Goal: Use online tool/utility: Utilize a website feature to perform a specific function

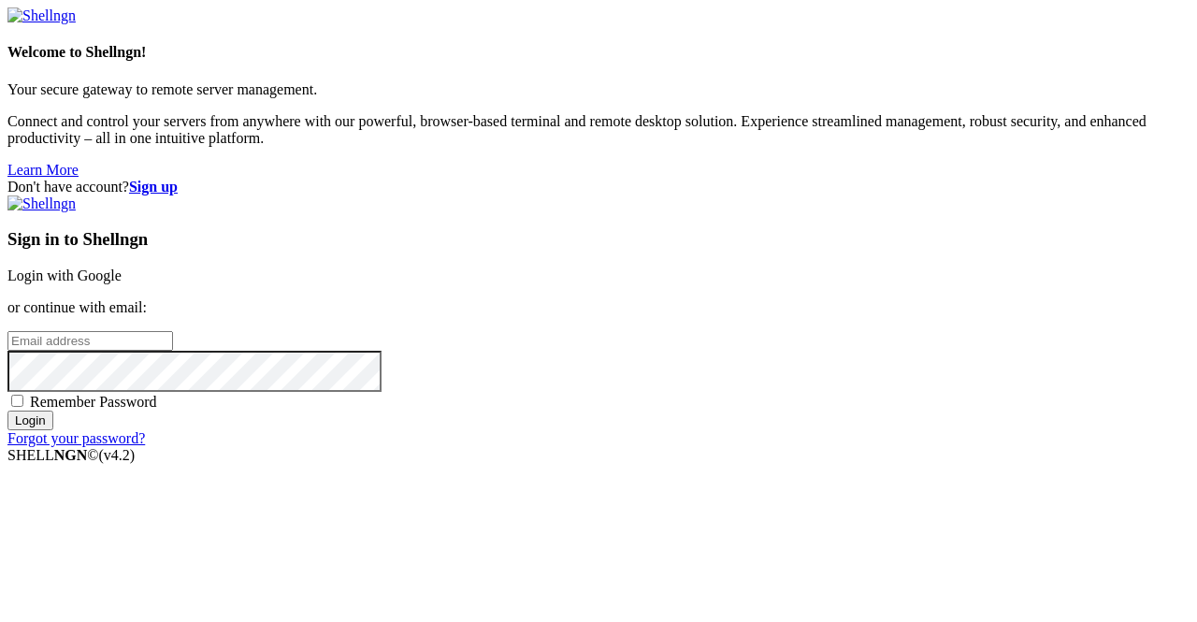
click at [122, 268] on link "Login with Google" at bounding box center [64, 276] width 114 height 16
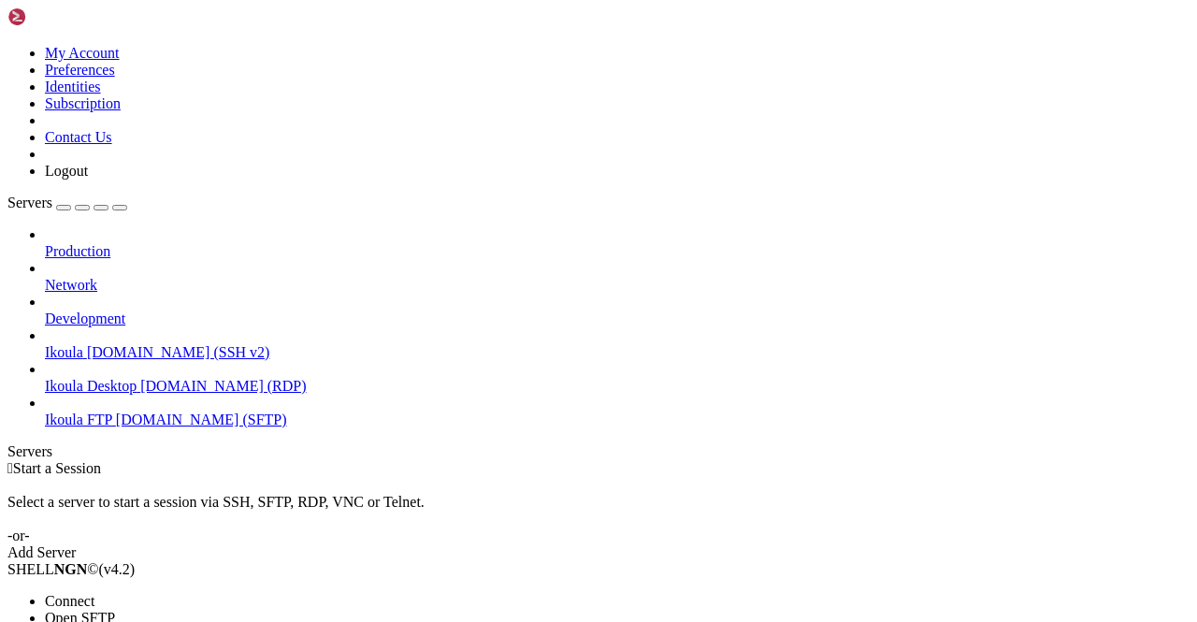
click at [94, 593] on span "Connect" at bounding box center [70, 601] width 50 height 16
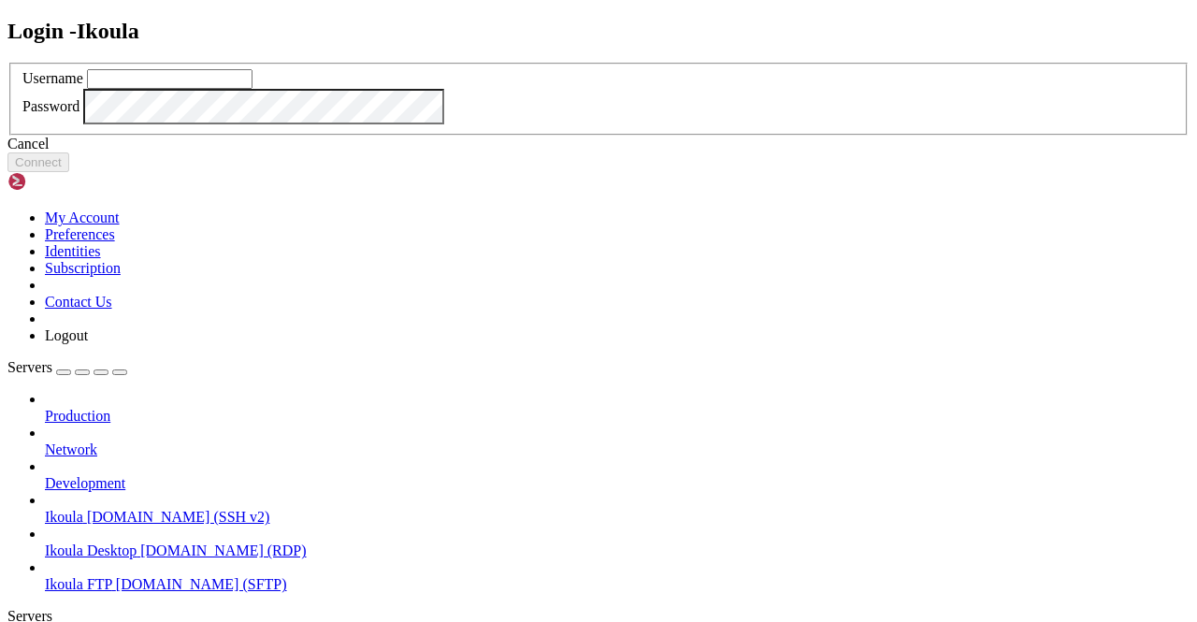
click at [253, 89] on input "text" at bounding box center [170, 79] width 166 height 20
type input "plb"
click at [69, 172] on button "Connect" at bounding box center [38, 162] width 62 height 20
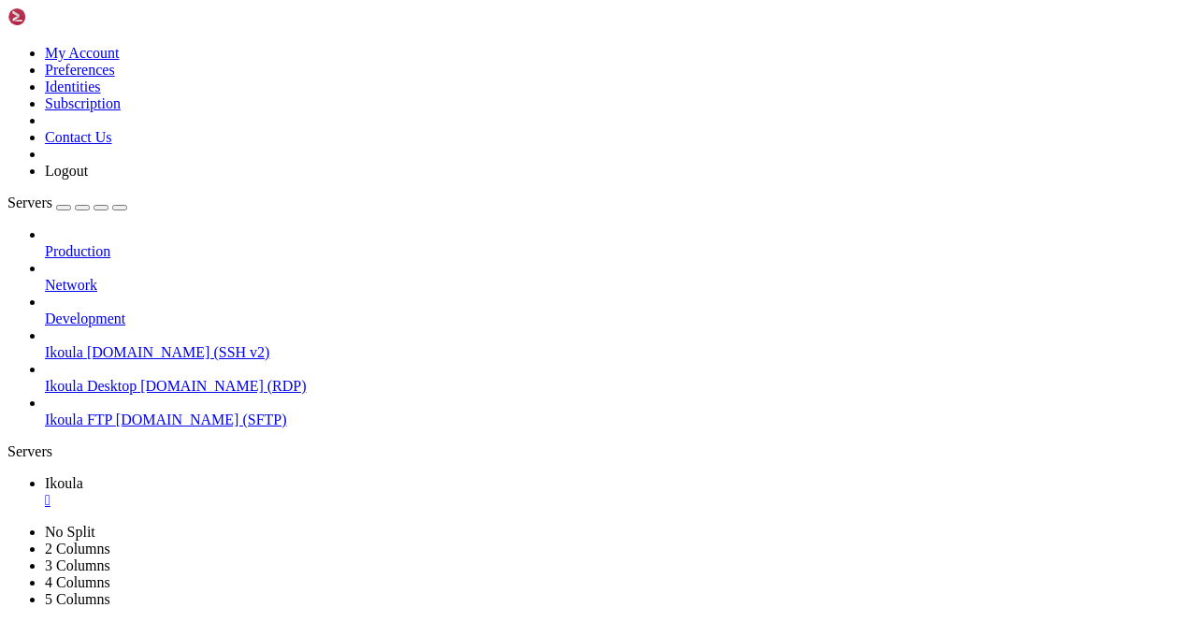
scroll to position [2274, 0]
drag, startPoint x: 11, startPoint y: 1109, endPoint x: 413, endPoint y: 1120, distance: 402.4
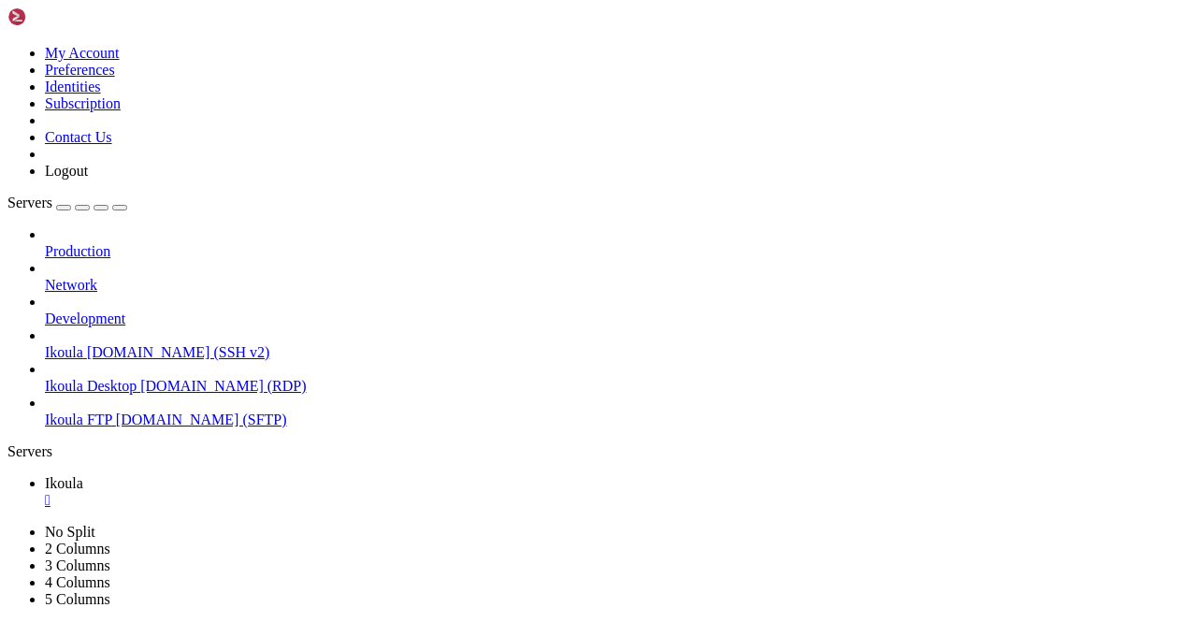
drag, startPoint x: 517, startPoint y: 1109, endPoint x: 19, endPoint y: 1111, distance: 498.6
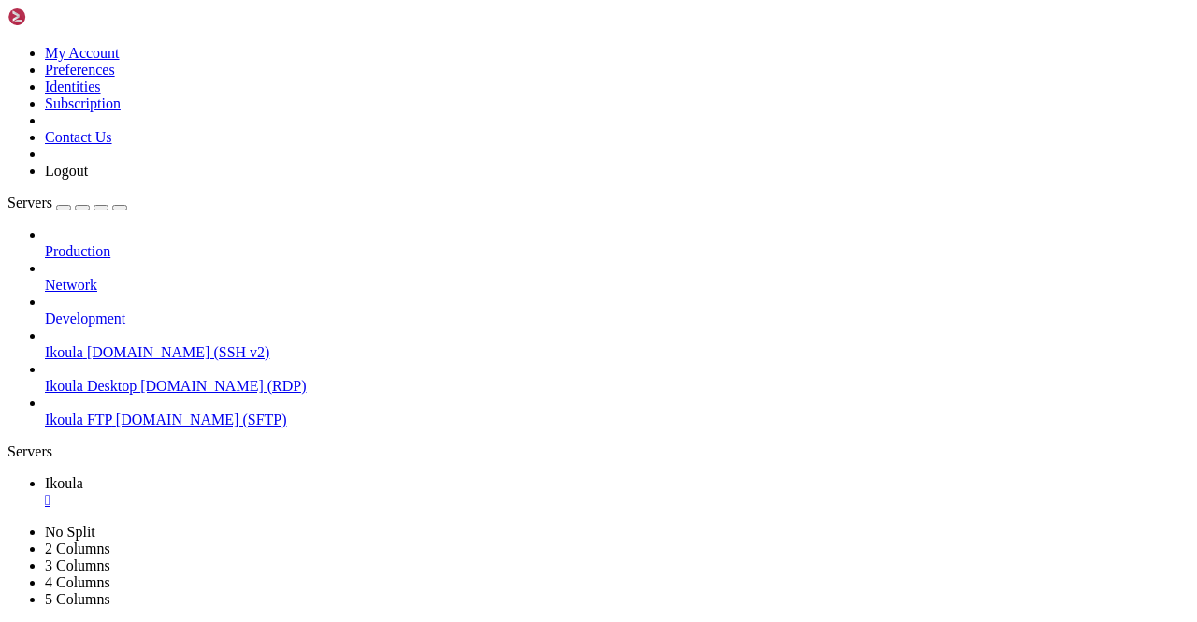
scroll to position [6202, 0]
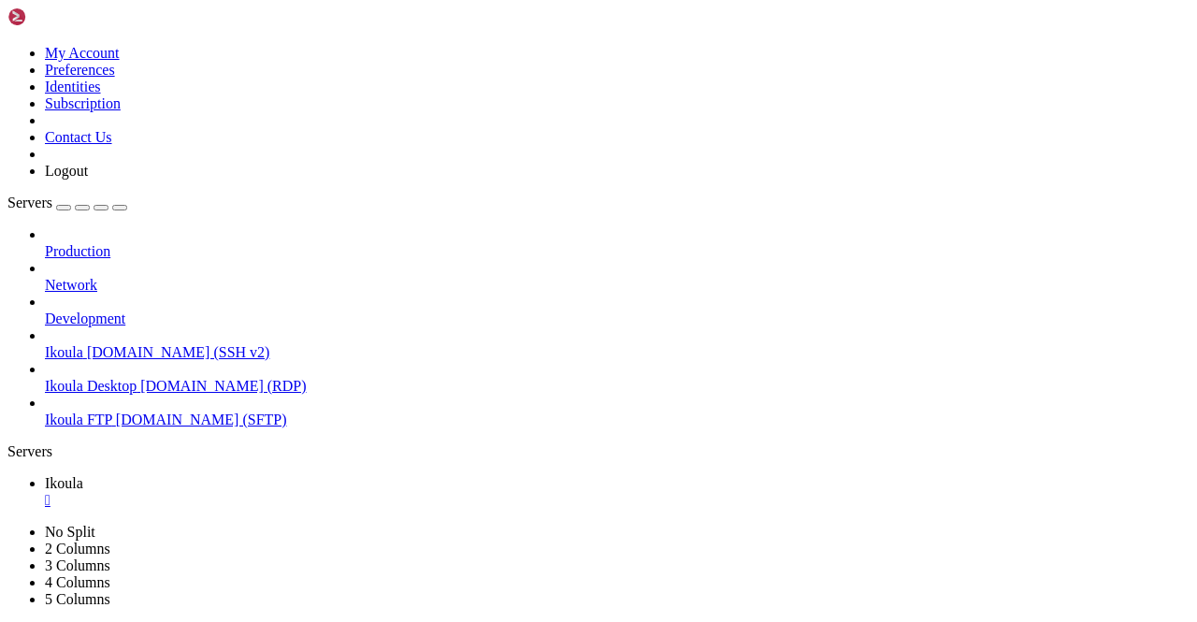
scroll to position [6759, 0]
drag, startPoint x: 15, startPoint y: 1282, endPoint x: 334, endPoint y: 1244, distance: 321.2
copy div "const transporter = nodemailer.createTransporter({ host: EMAIL_SERVER, port: EM…"
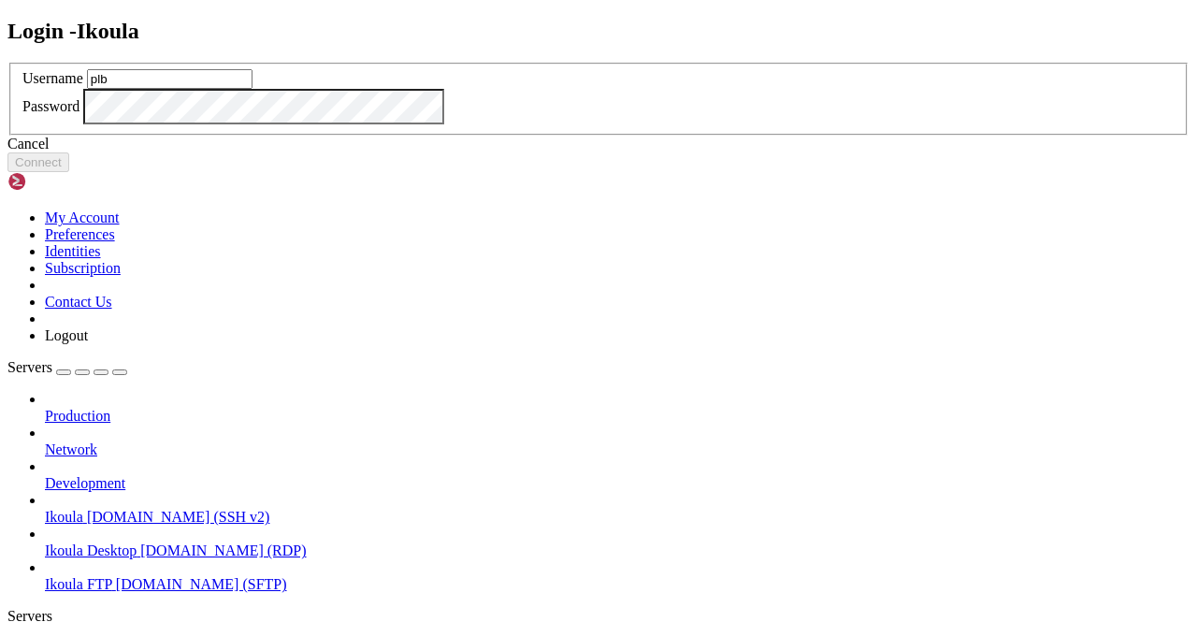
type input "plb"
click button "Connect" at bounding box center [38, 162] width 62 height 20
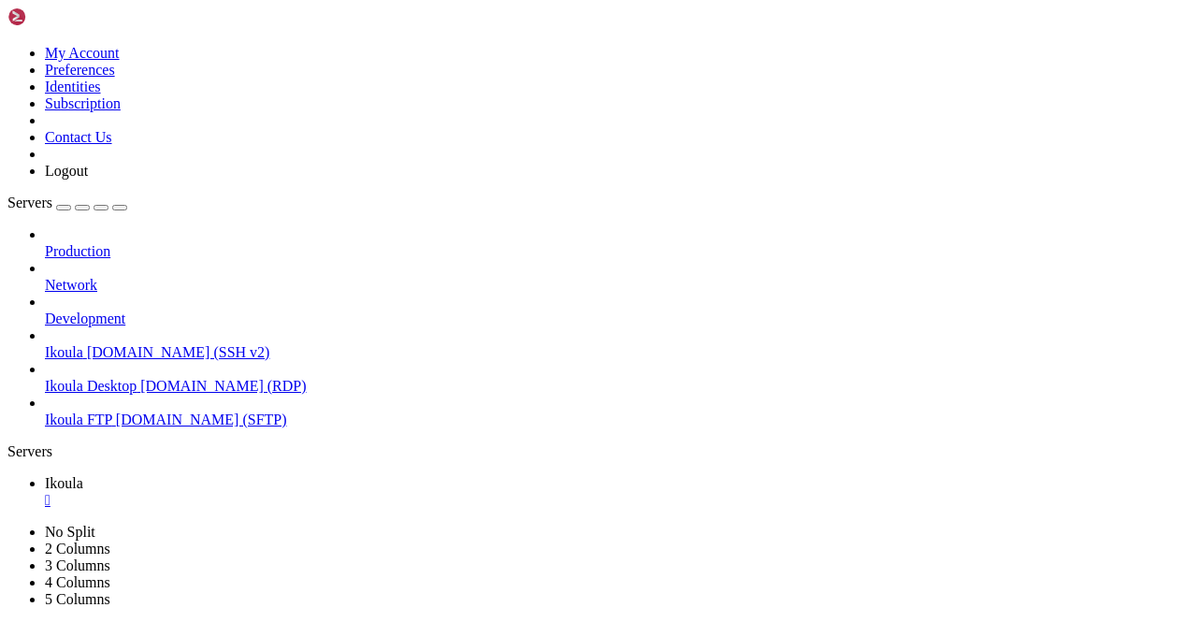
scroll to position [8, 2]
drag, startPoint x: 16, startPoint y: 915, endPoint x: 226, endPoint y: 878, distance: 213.6
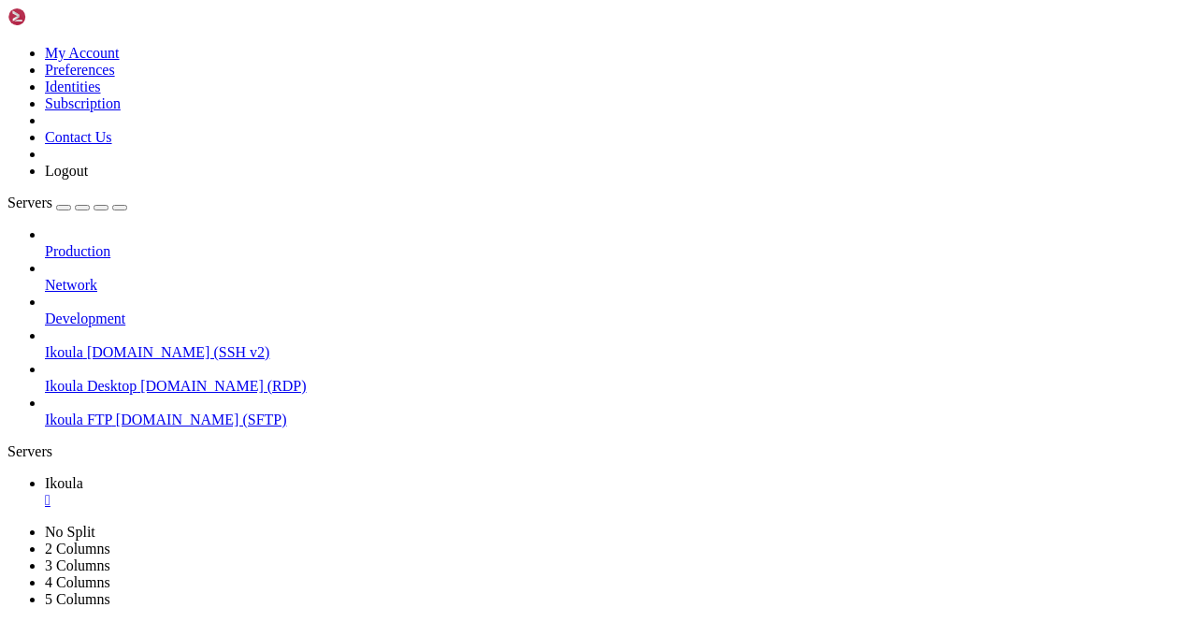
drag, startPoint x: 17, startPoint y: 1014, endPoint x: 350, endPoint y: 1020, distance: 333.1
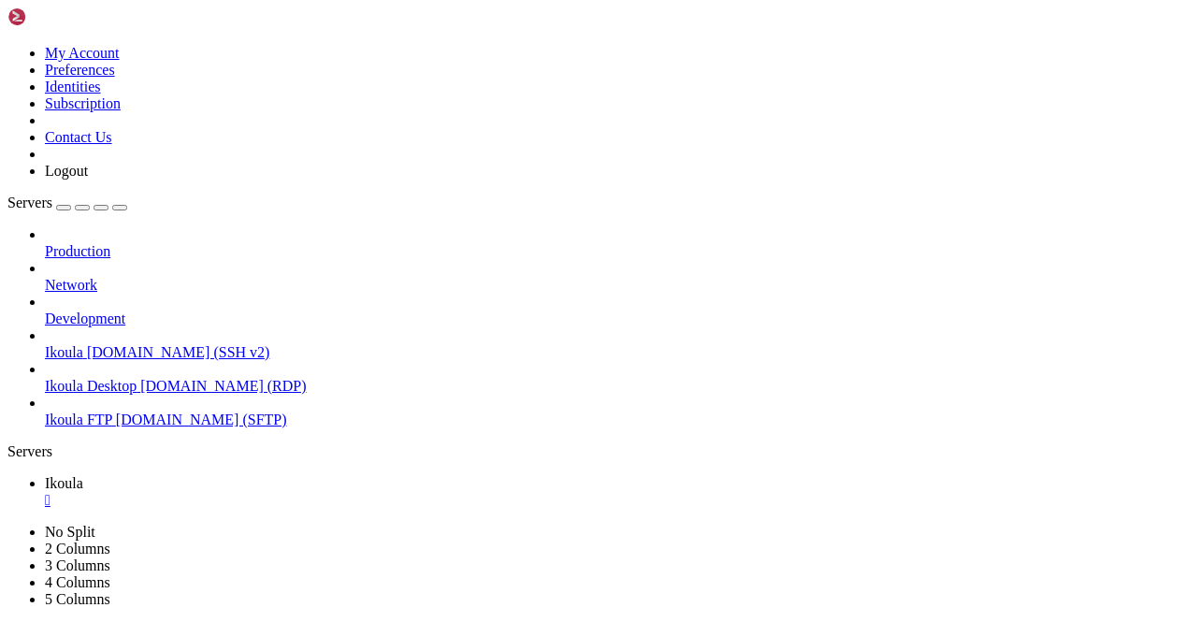
drag, startPoint x: 964, startPoint y: 1301, endPoint x: 1197, endPoint y: 1413, distance: 259.0
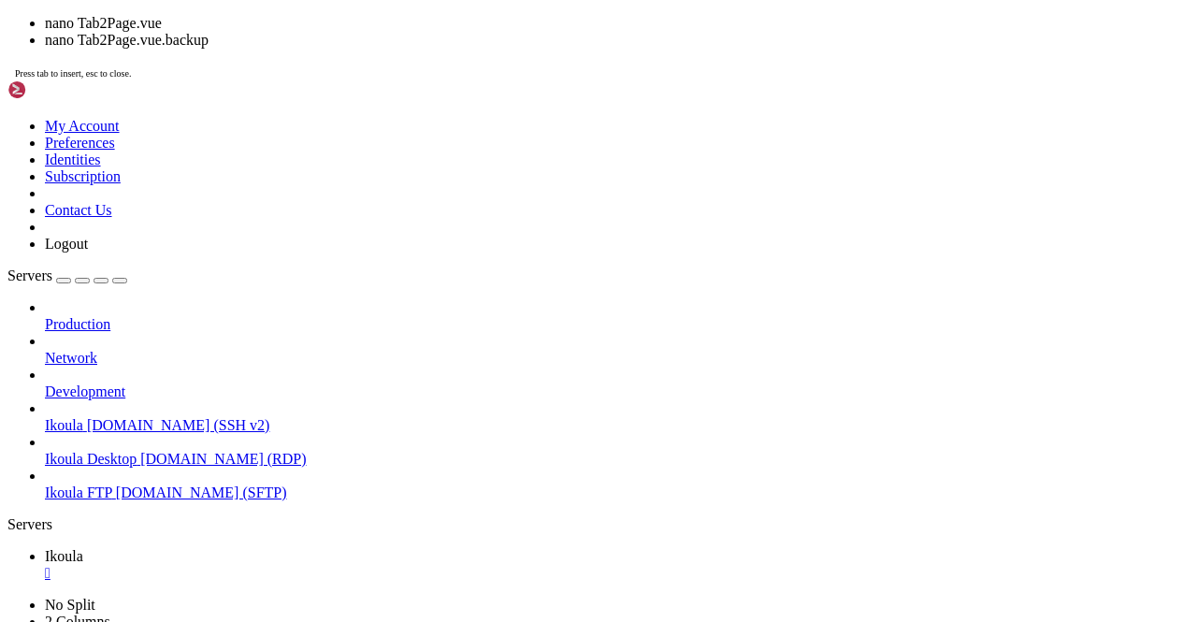
scroll to position [168409, 0]
